Goal: Information Seeking & Learning: Learn about a topic

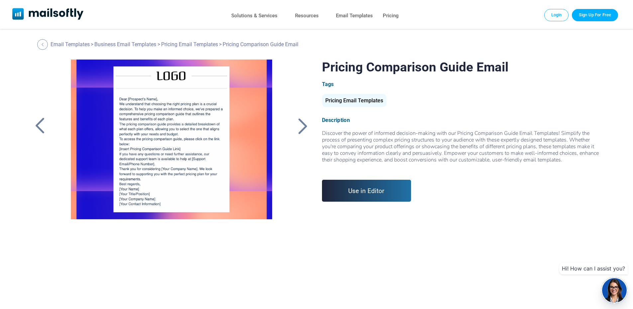
drag, startPoint x: 634, startPoint y: 37, endPoint x: 631, endPoint y: 33, distance: 5.2
click at [300, 125] on div at bounding box center [303, 125] width 17 height 17
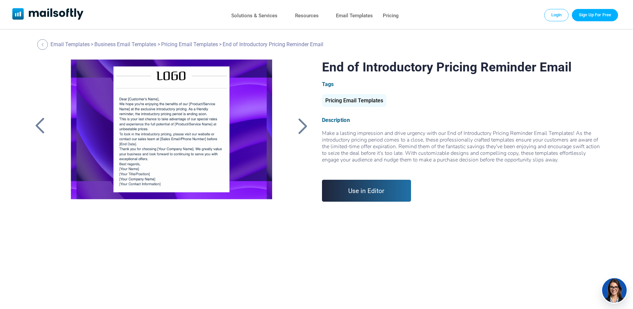
click at [305, 121] on div at bounding box center [303, 125] width 17 height 17
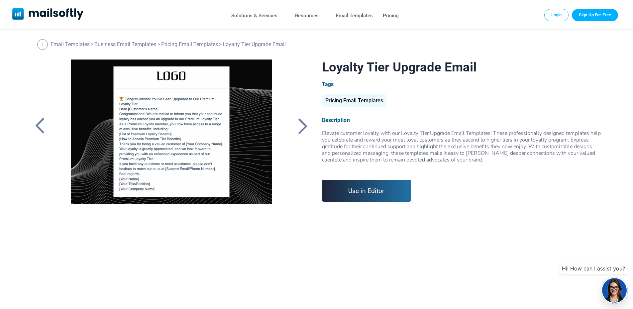
click at [305, 121] on div at bounding box center [303, 125] width 17 height 17
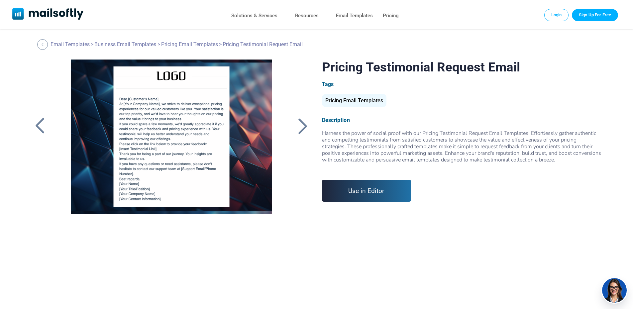
click at [306, 126] on div at bounding box center [303, 125] width 17 height 17
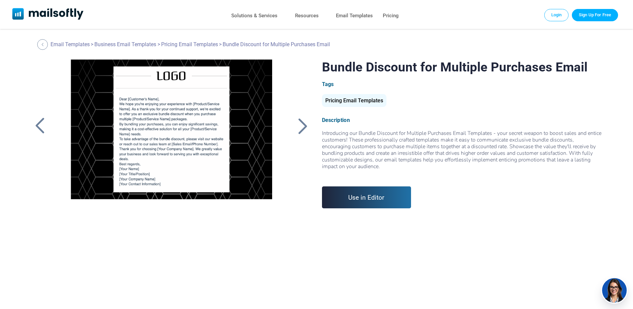
click at [306, 126] on div at bounding box center [303, 125] width 17 height 17
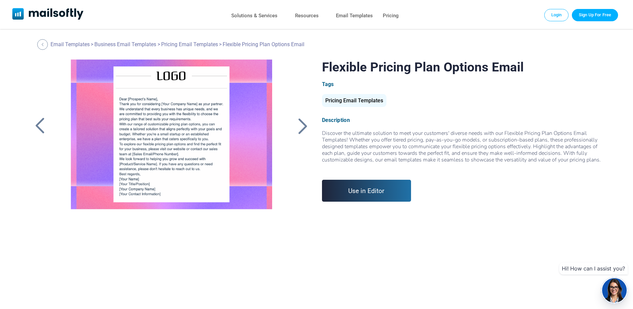
click at [306, 126] on div at bounding box center [303, 125] width 17 height 17
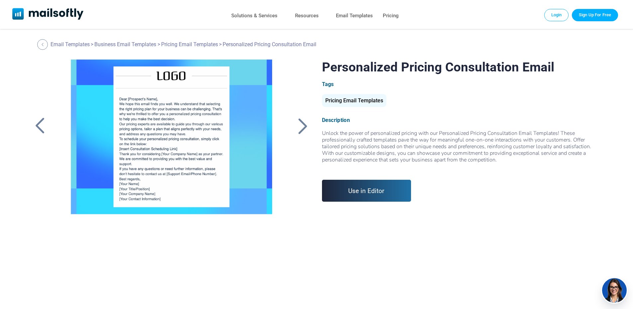
click at [306, 126] on div at bounding box center [303, 125] width 17 height 17
